Goal: Task Accomplishment & Management: Use online tool/utility

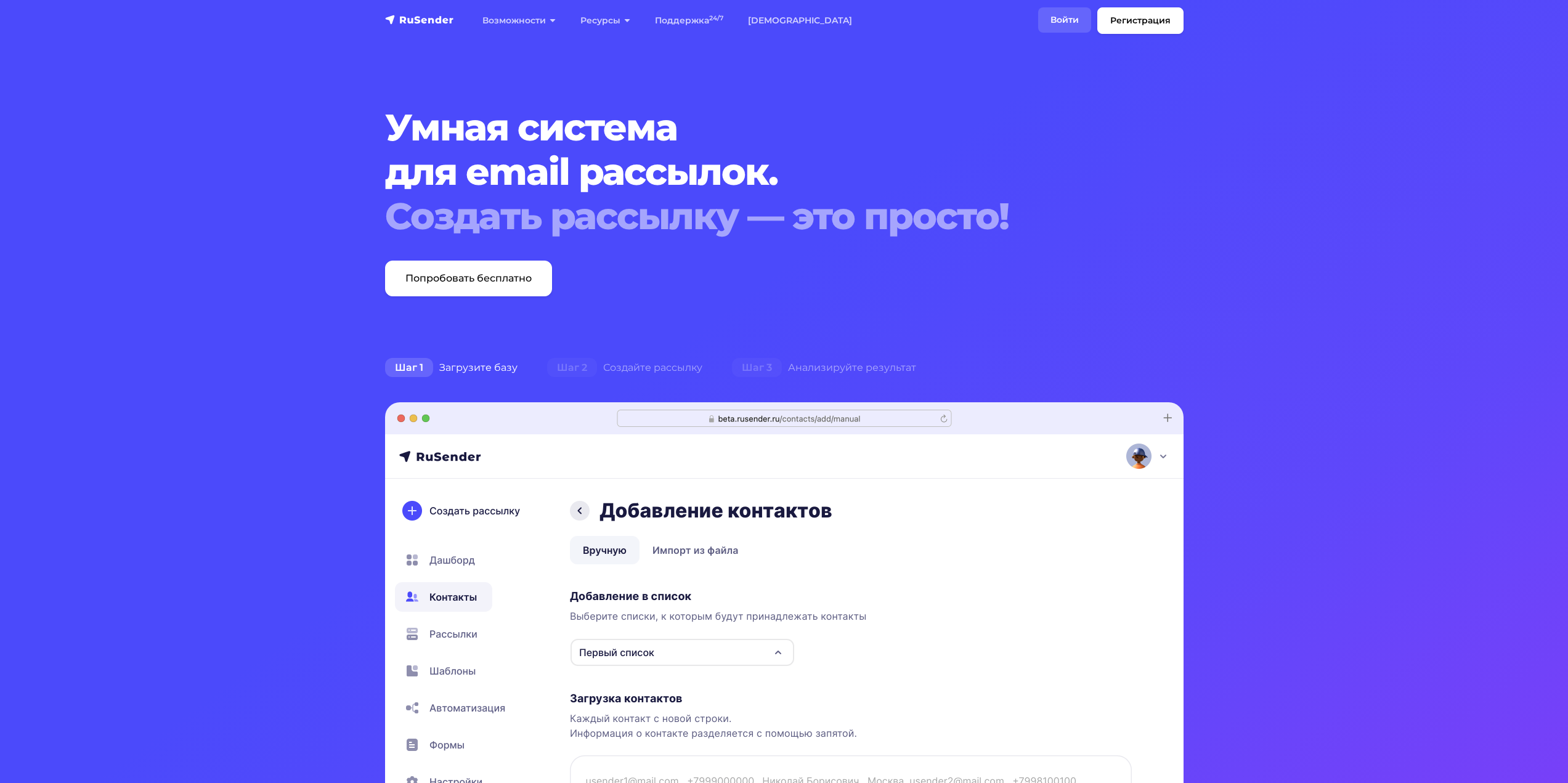
click at [1072, 21] on link "Войти" at bounding box center [1064, 20] width 53 height 25
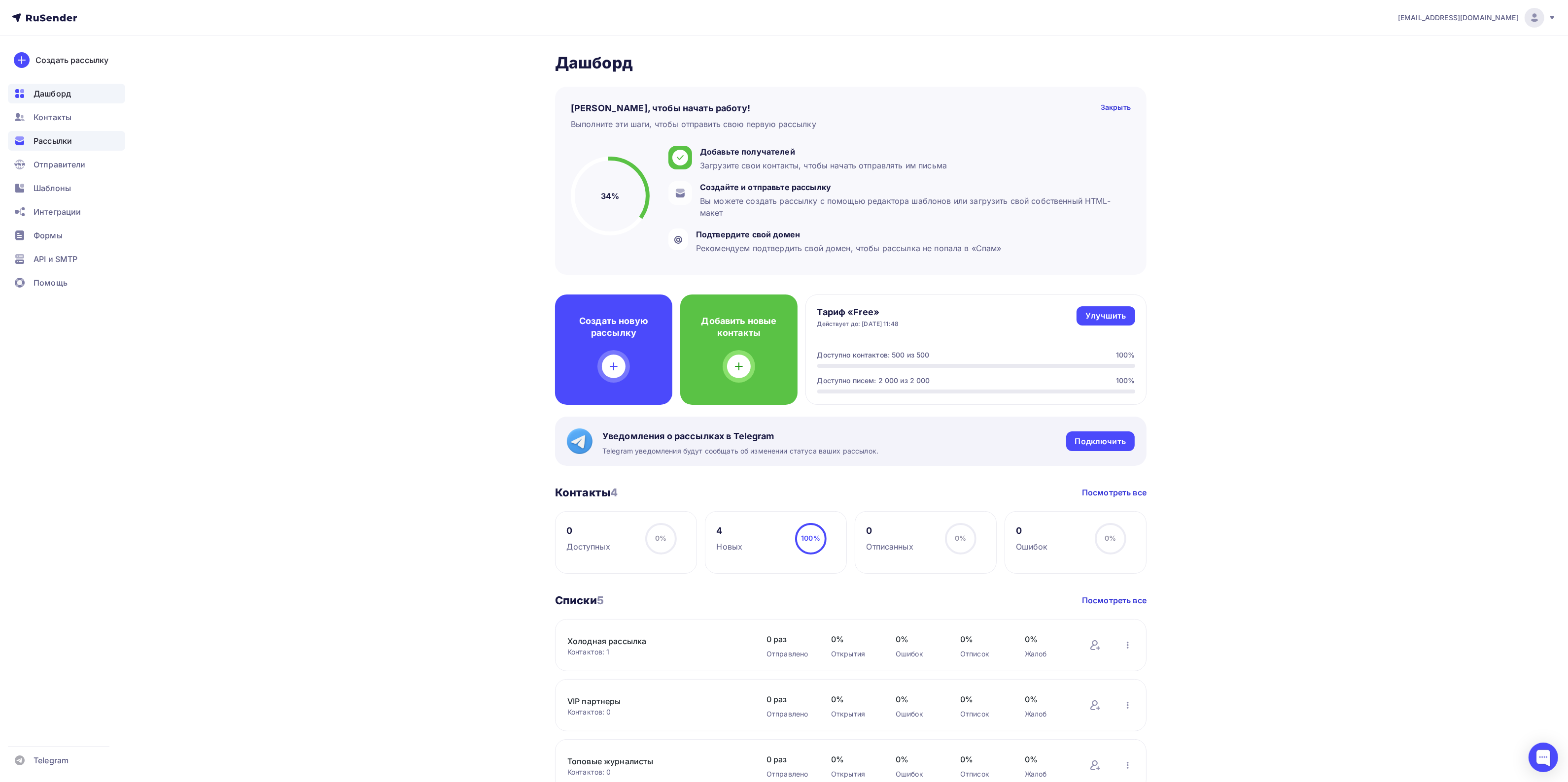
click at [52, 138] on span "Рассылки" at bounding box center [53, 141] width 39 height 12
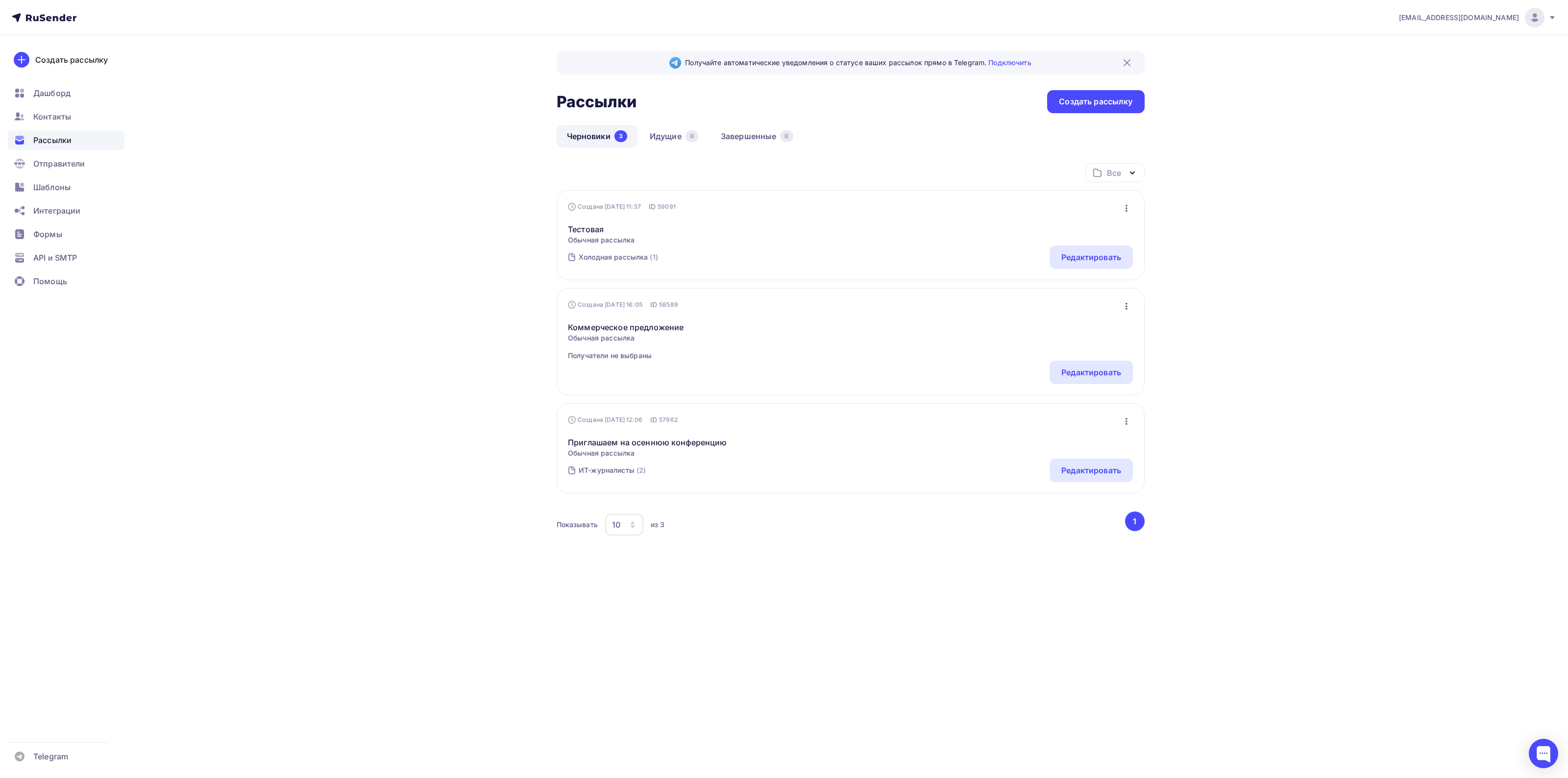
click at [596, 100] on h2 "Рассылки" at bounding box center [597, 102] width 80 height 19
click at [572, 133] on link "Черновики 3" at bounding box center [597, 136] width 81 height 23
click at [52, 91] on span "Дашборд" at bounding box center [52, 93] width 37 height 12
click at [44, 15] on icon at bounding box center [43, 17] width 6 height 7
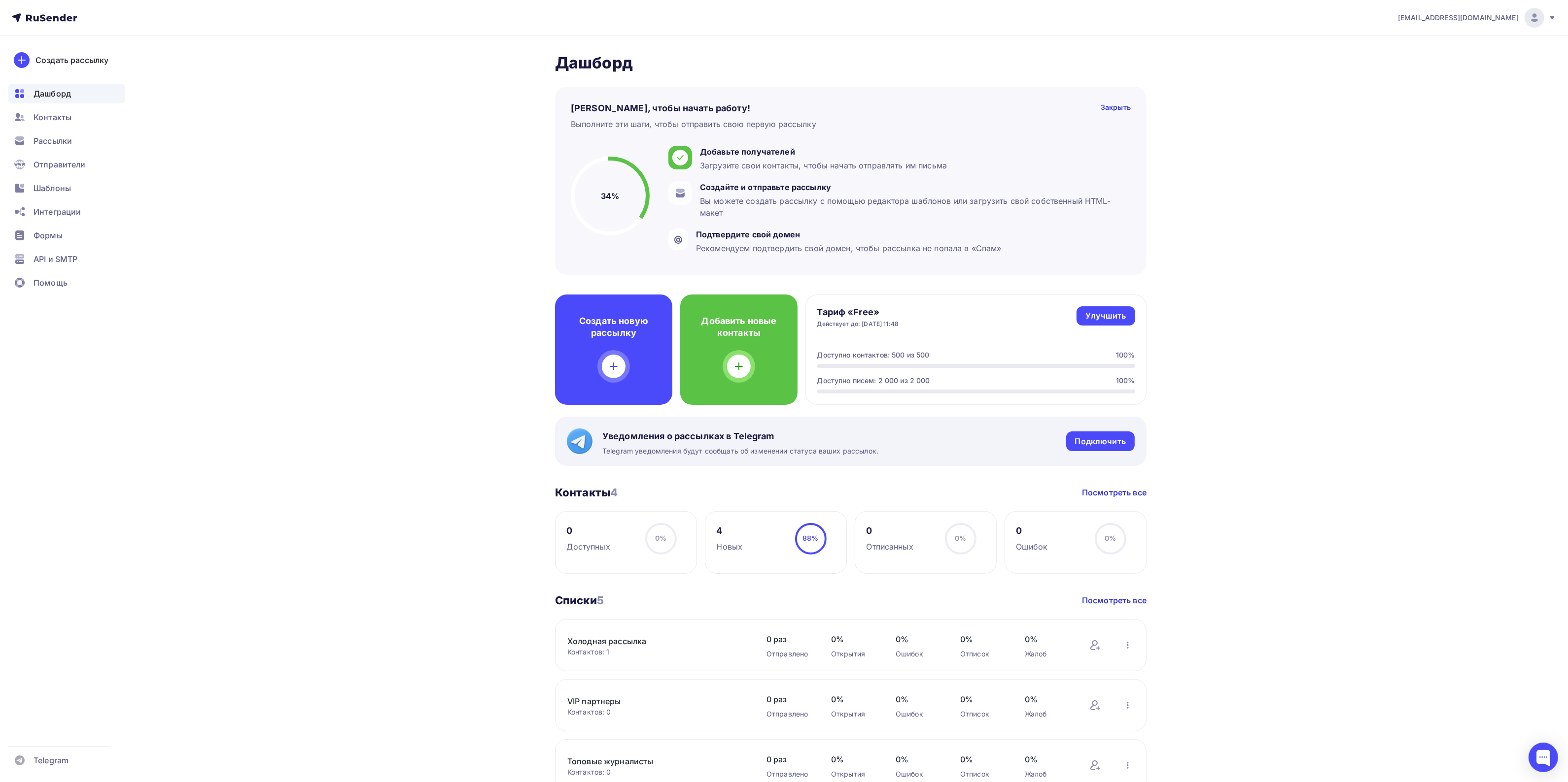
click at [597, 63] on h2 "Дашборд" at bounding box center [850, 63] width 591 height 20
click at [666, 50] on div "Дашборд Дашборд Пару шагов, чтобы начать работу! Закрыть Выполните эти шаги, чт…" at bounding box center [784, 515] width 808 height 959
click at [576, 491] on h3 "Контакты 4" at bounding box center [586, 493] width 62 height 14
drag, startPoint x: 654, startPoint y: 575, endPoint x: 619, endPoint y: 573, distance: 35.1
click at [619, 782] on div at bounding box center [784, 782] width 1568 height 0
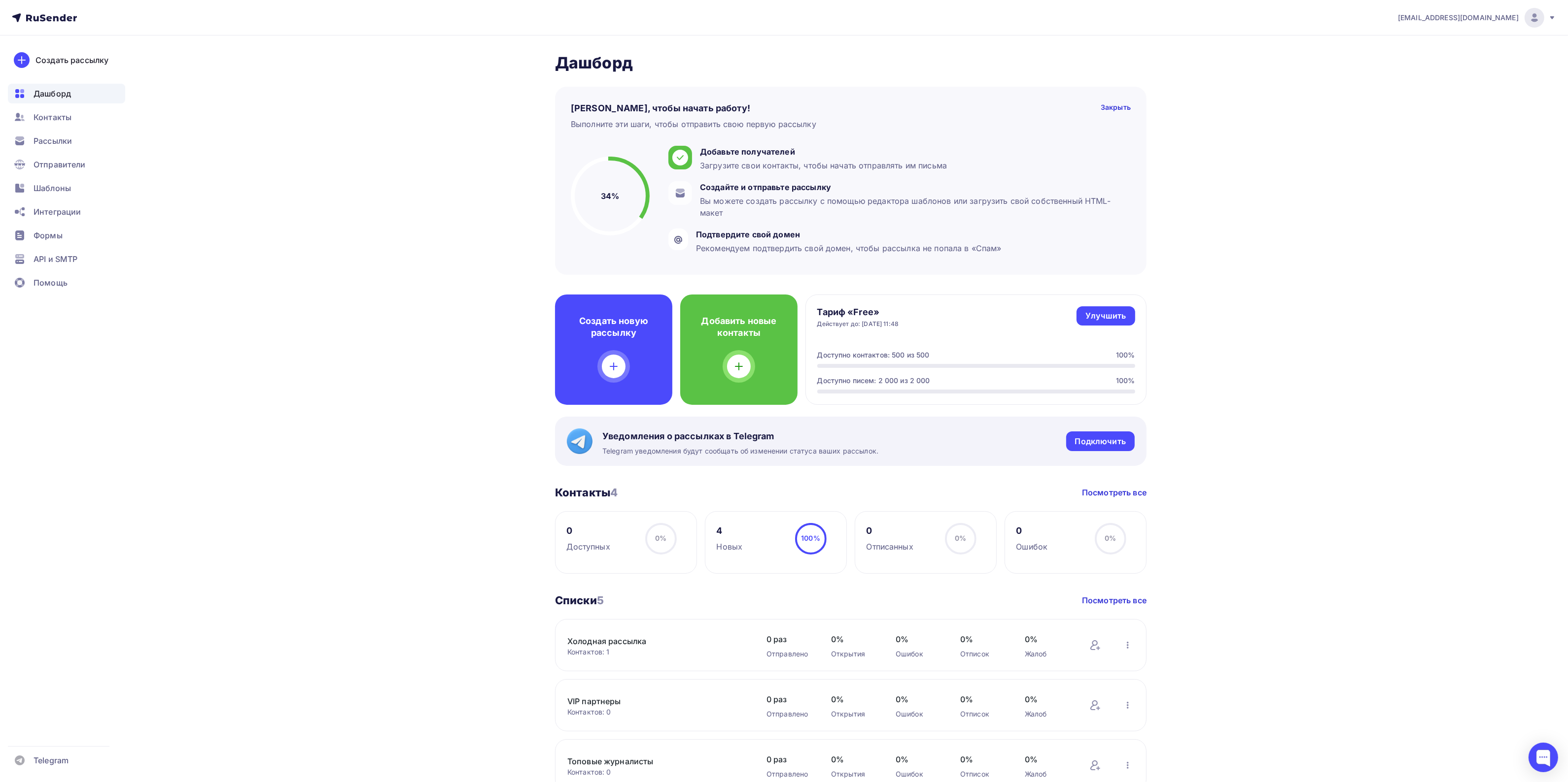
click at [563, 490] on h3 "Контакты 4" at bounding box center [586, 493] width 62 height 14
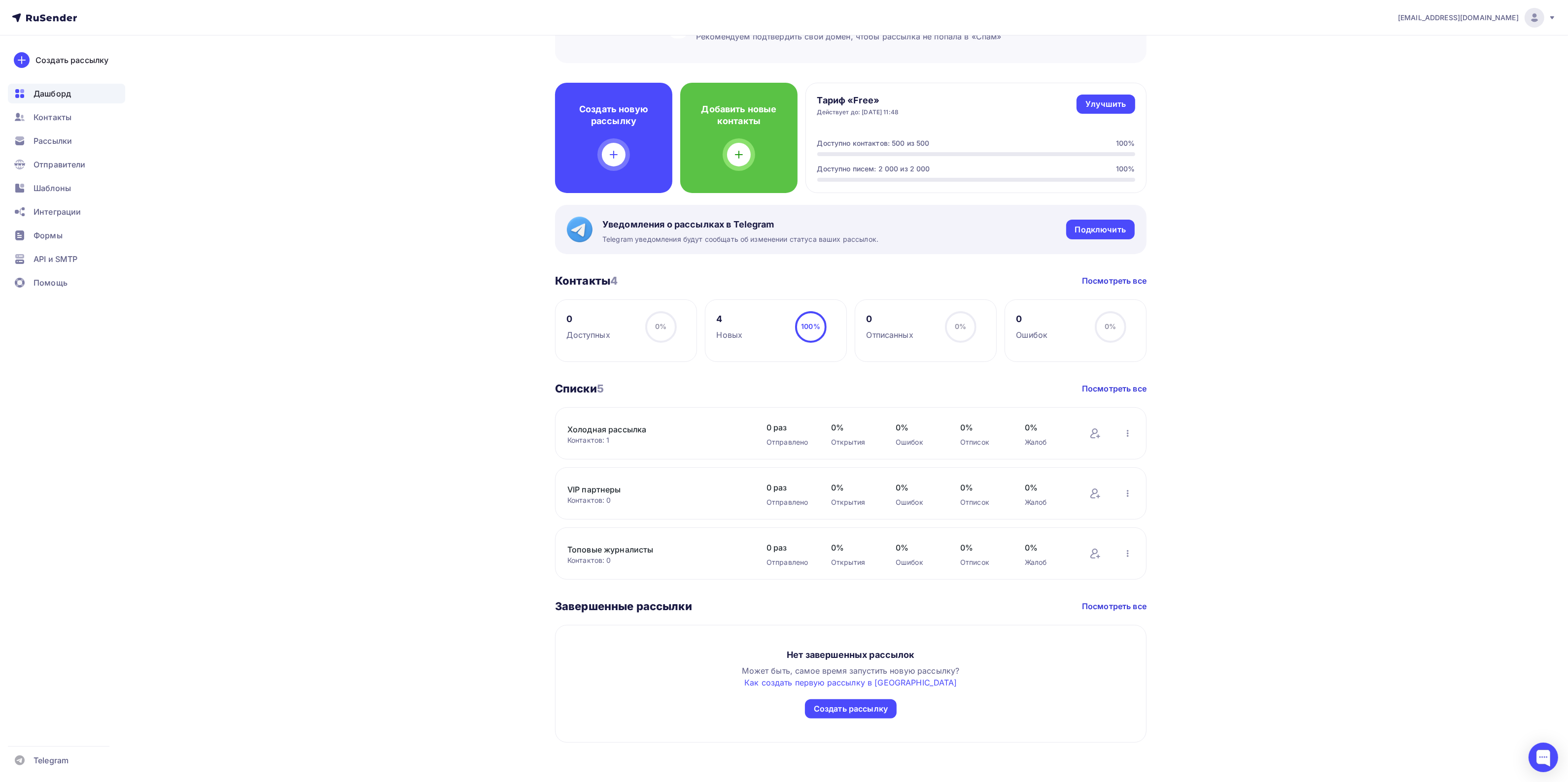
scroll to position [151, 0]
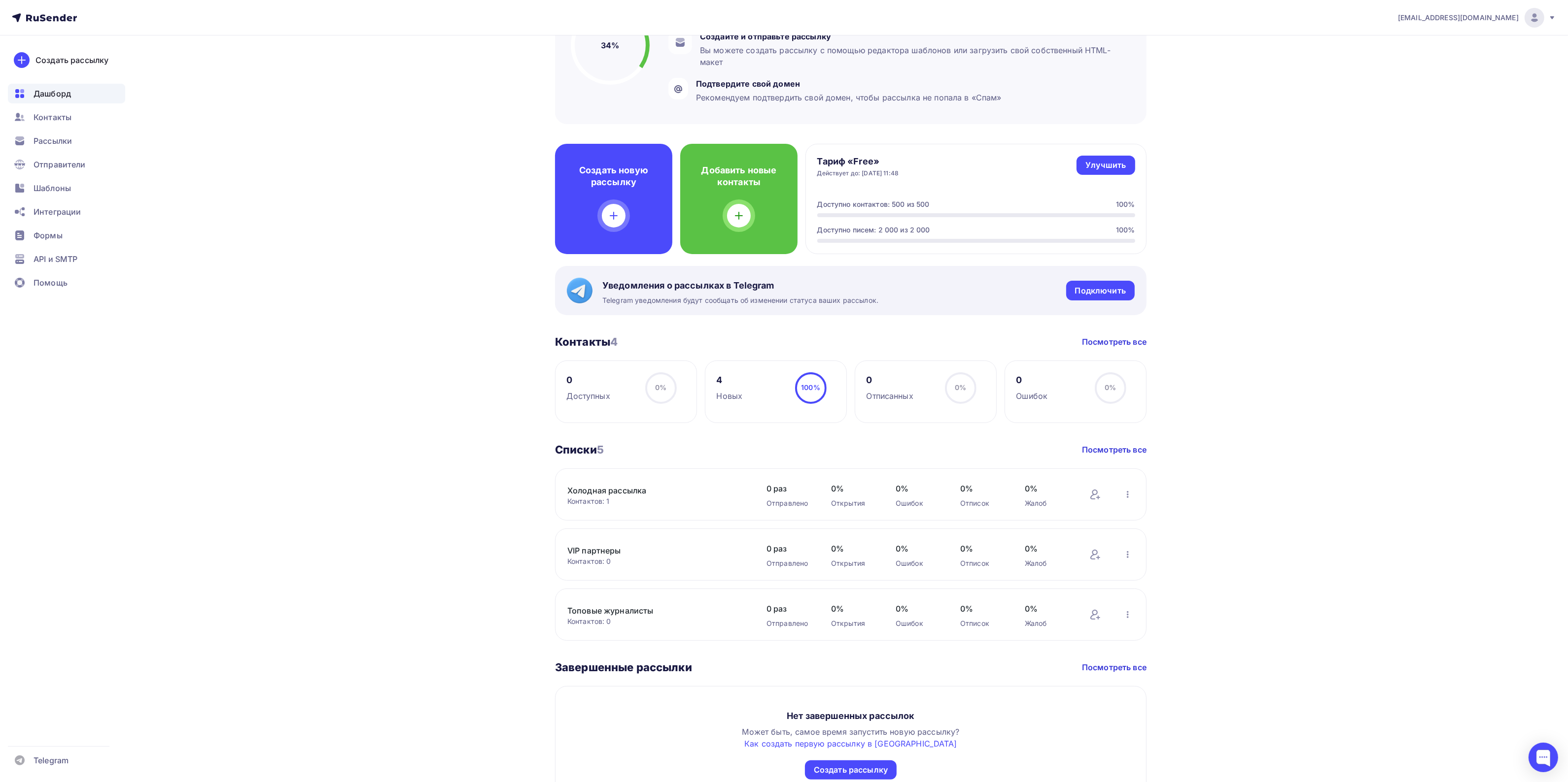
click at [583, 666] on h3 "Завершенные рассылки" at bounding box center [623, 668] width 137 height 14
drag, startPoint x: 475, startPoint y: 1, endPoint x: 433, endPoint y: 73, distance: 83.4
click at [51, 119] on span "Контакты" at bounding box center [53, 117] width 38 height 12
click at [899, 204] on div "Доступно контактов: 500 из 500" at bounding box center [874, 204] width 113 height 10
click at [854, 205] on div "Доступно контактов: 500 из 500" at bounding box center [874, 204] width 113 height 10
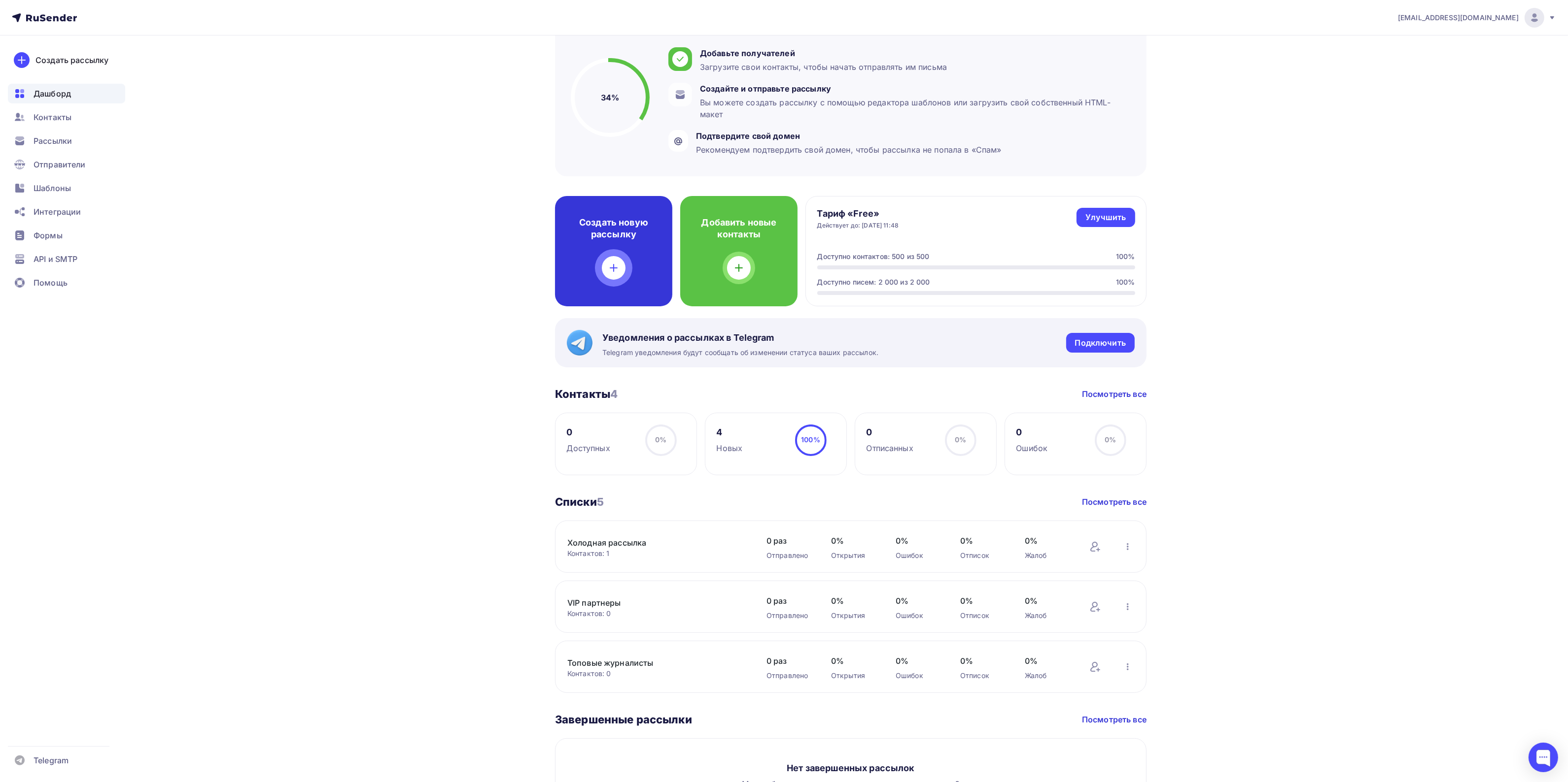
scroll to position [28, 0]
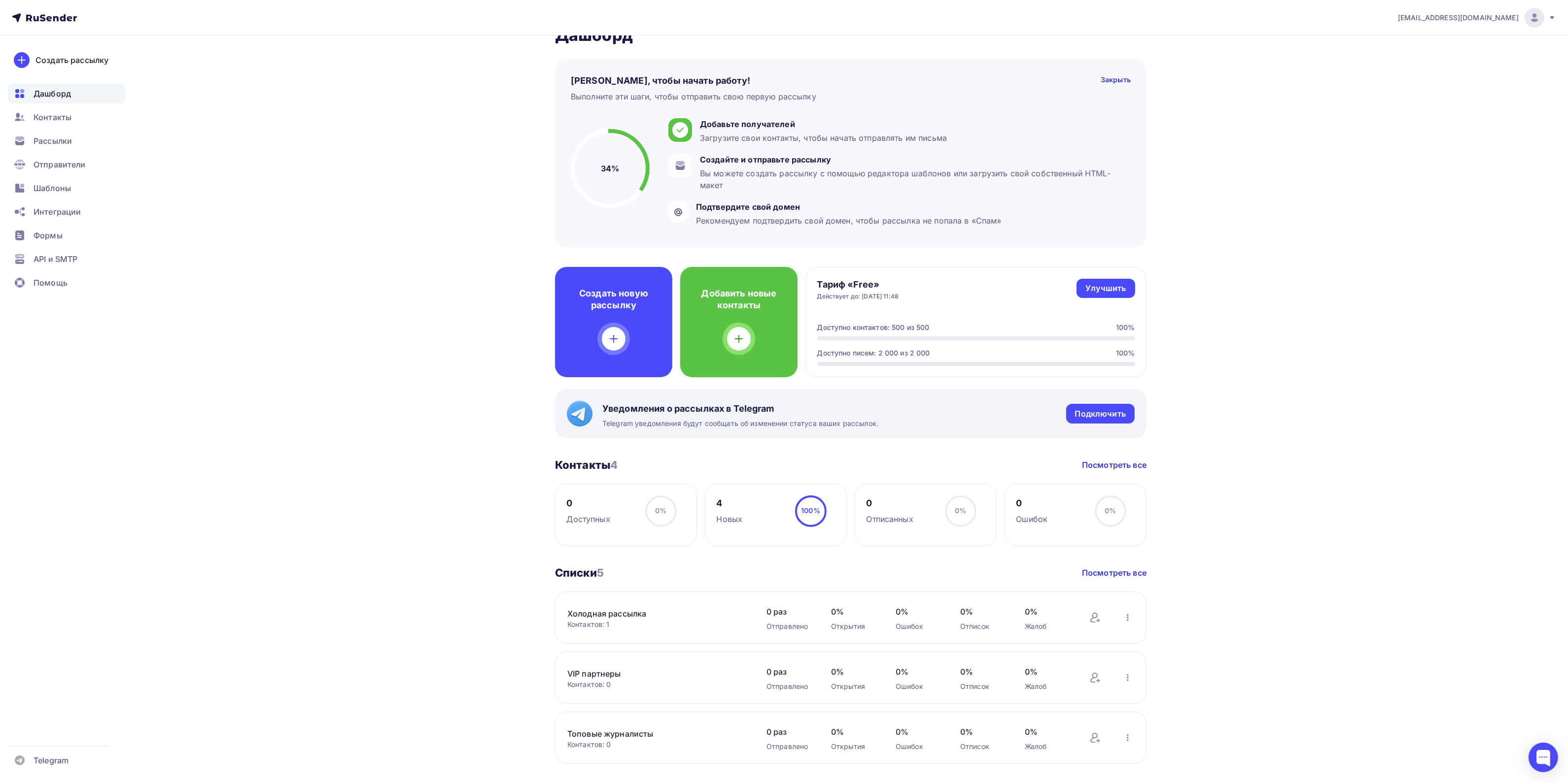
click at [1122, 326] on div "100%" at bounding box center [1125, 327] width 19 height 10
click at [969, 624] on div "Отписок" at bounding box center [982, 627] width 45 height 10
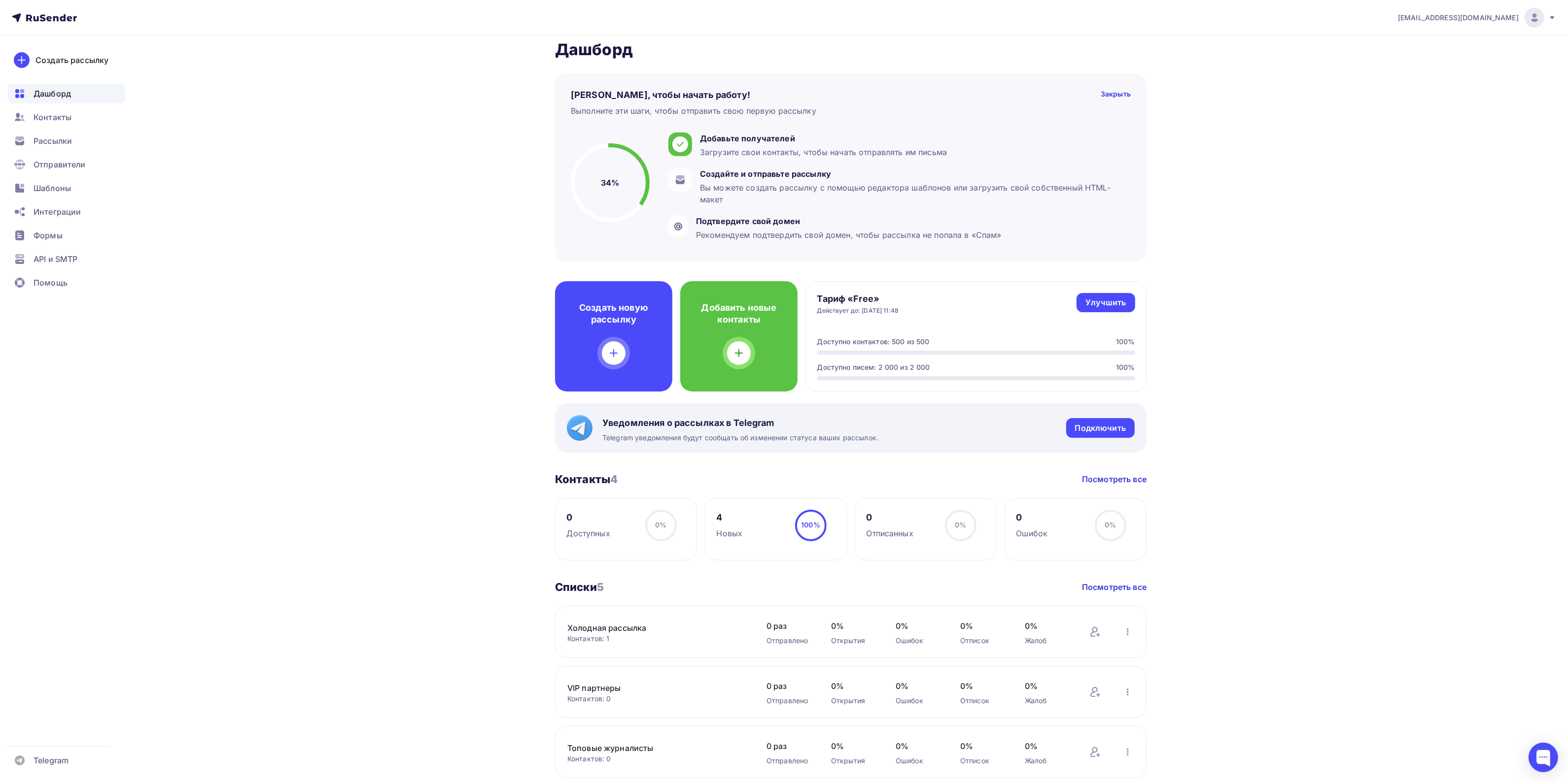
scroll to position [0, 0]
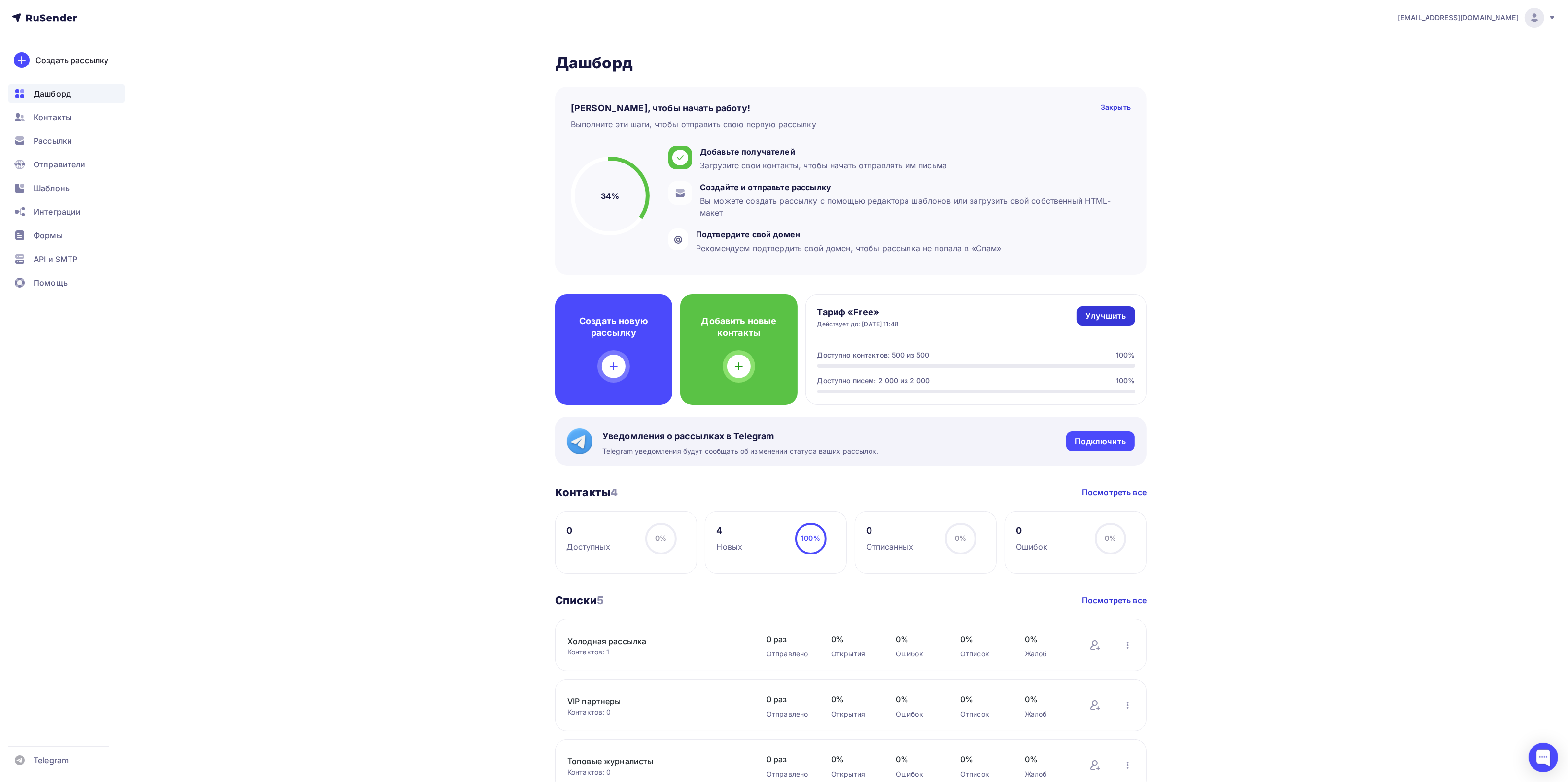
click at [1106, 313] on div "Улучшить" at bounding box center [1106, 316] width 40 height 12
click at [27, 137] on div "Рассылки" at bounding box center [67, 141] width 118 height 20
click at [29, 138] on div "Рассылки" at bounding box center [67, 141] width 118 height 20
click at [78, 147] on div "Рассылки" at bounding box center [67, 141] width 118 height 20
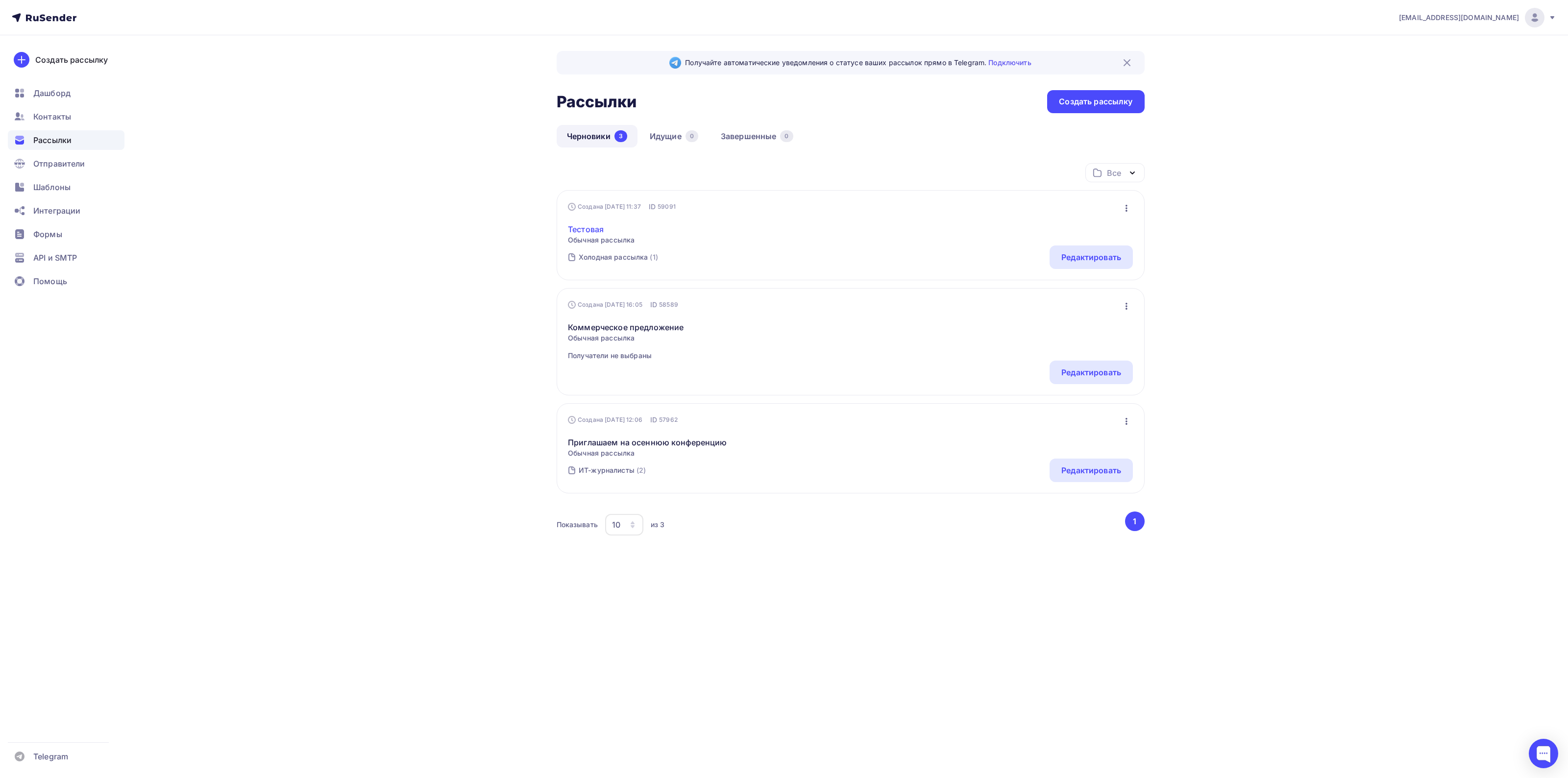
click at [596, 229] on link "Тестовая" at bounding box center [601, 229] width 66 height 12
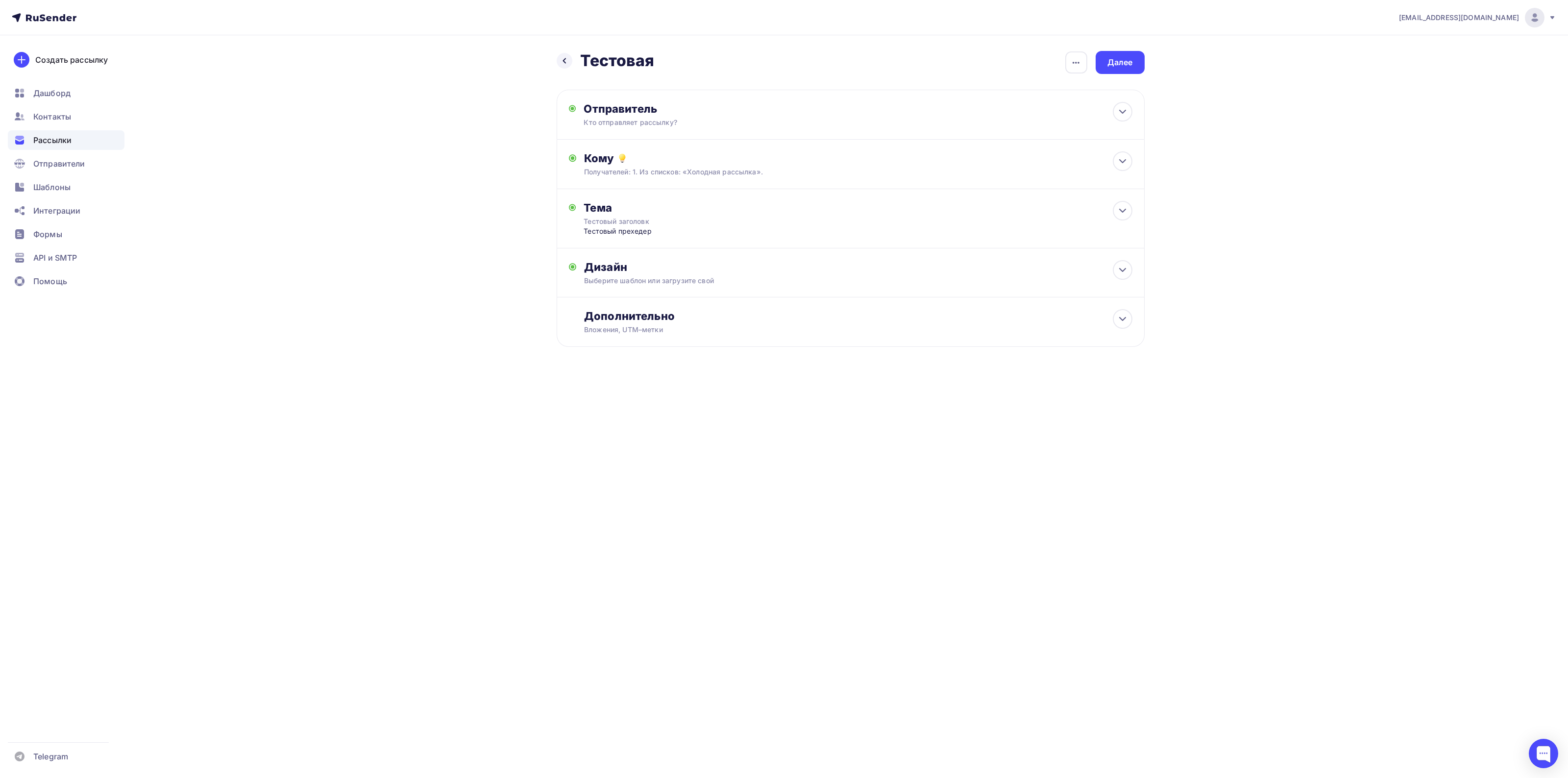
click at [638, 59] on h2 "Тестовая" at bounding box center [617, 61] width 74 height 19
click at [619, 232] on div "Тестовый прехедер" at bounding box center [681, 231] width 194 height 10
click at [616, 220] on div "Тестовый заголовк" at bounding box center [671, 222] width 175 height 10
click at [561, 59] on icon at bounding box center [564, 60] width 8 height 8
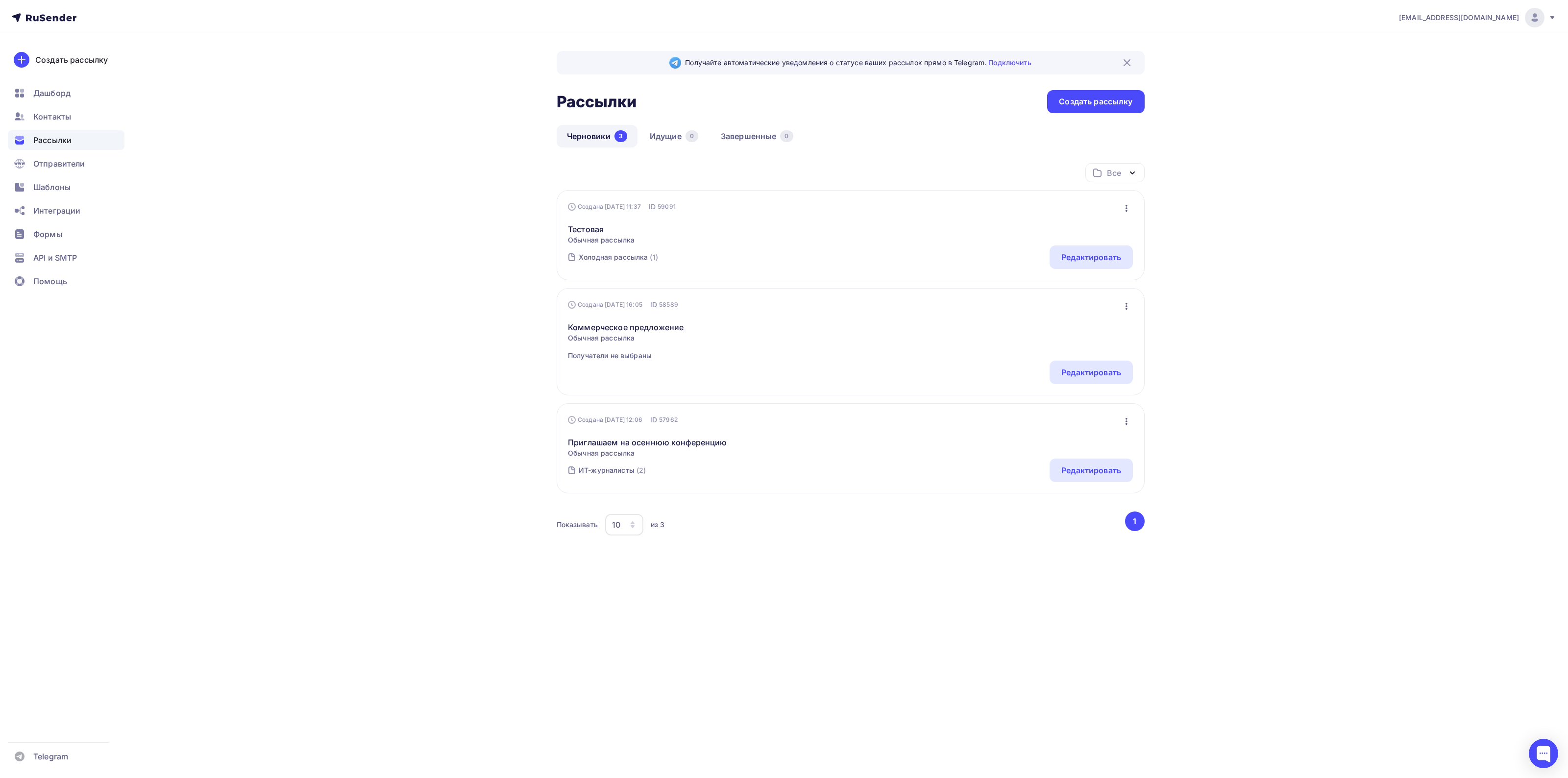
click at [870, 150] on div "Черновики 3 Идущие 0 Завершенные 0" at bounding box center [850, 144] width 588 height 38
click at [578, 338] on span "Обычная рассылка" at bounding box center [626, 338] width 116 height 10
click at [588, 258] on div "Холодная рассылка" at bounding box center [614, 258] width 69 height 10
click at [584, 239] on span "Обычная рассылка" at bounding box center [601, 240] width 66 height 10
click at [587, 227] on link "Тестовая" at bounding box center [601, 229] width 66 height 12
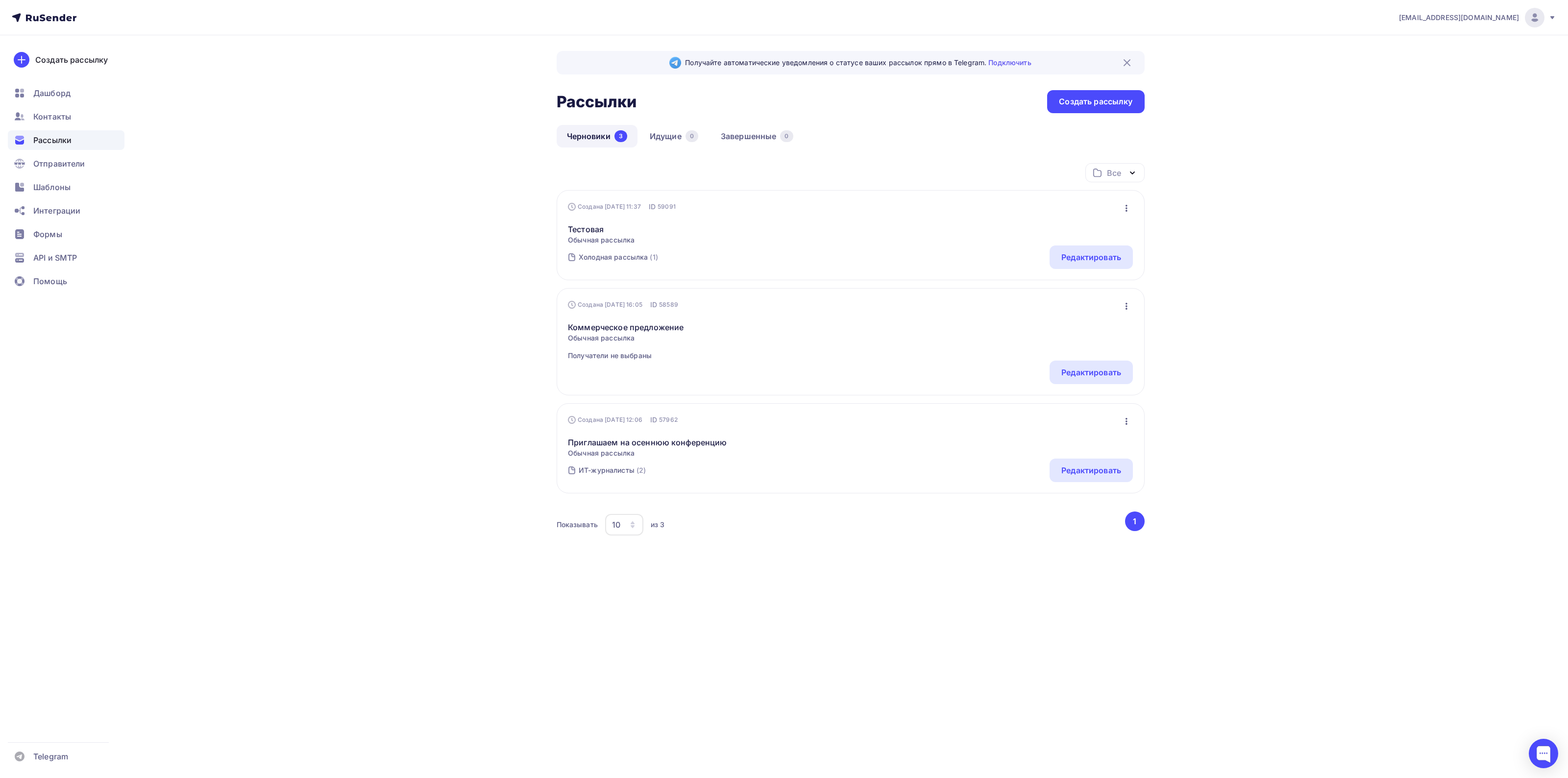
click at [592, 207] on div "Создана 12.09.2025, 11:37" at bounding box center [604, 206] width 73 height 8
click at [55, 190] on span "Шаблоны" at bounding box center [52, 187] width 37 height 12
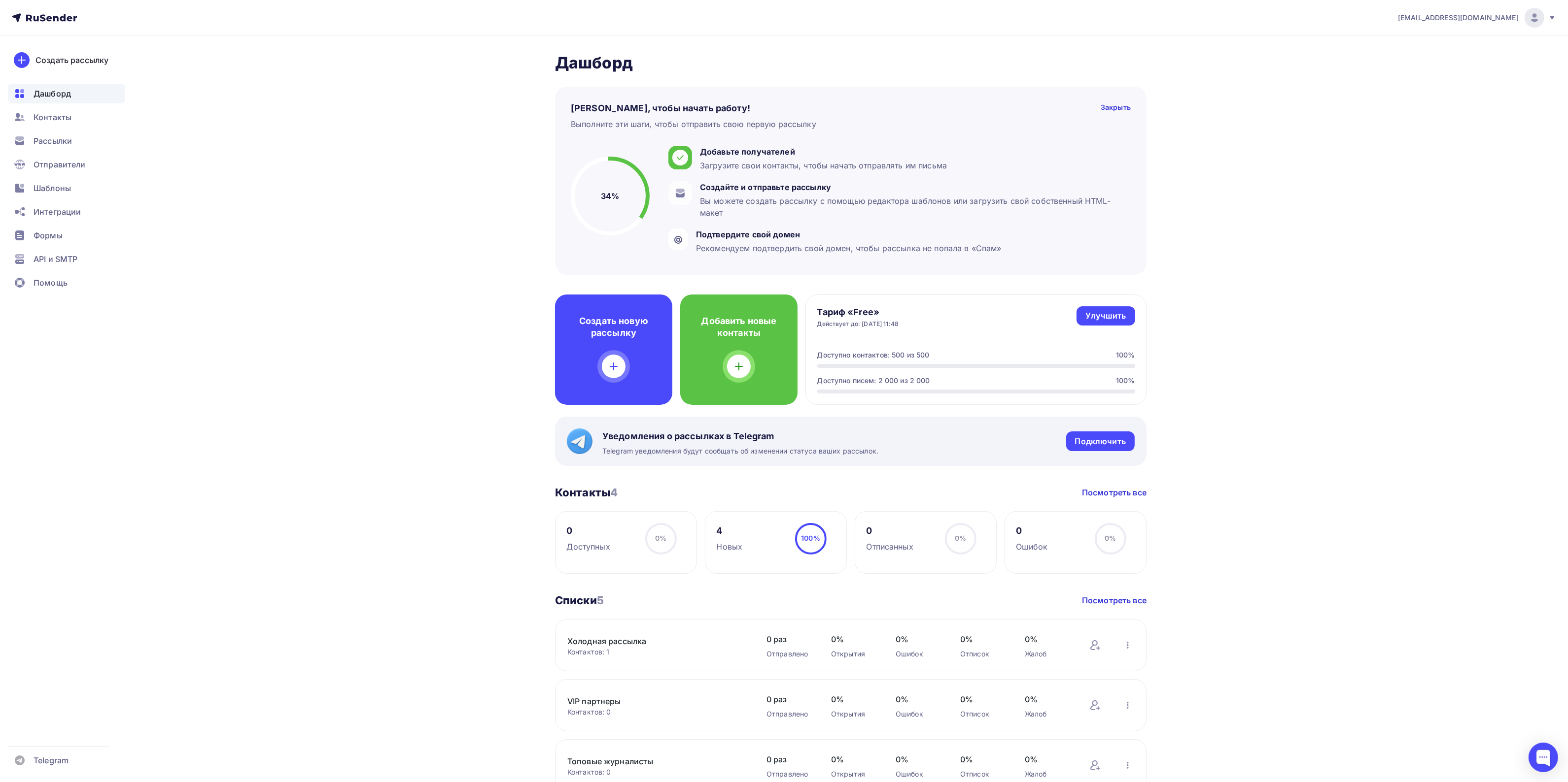
click at [583, 493] on h3 "Контакты 4" at bounding box center [586, 493] width 62 height 14
click at [582, 58] on h2 "Дашборд" at bounding box center [850, 63] width 591 height 20
